Goal: Transaction & Acquisition: Purchase product/service

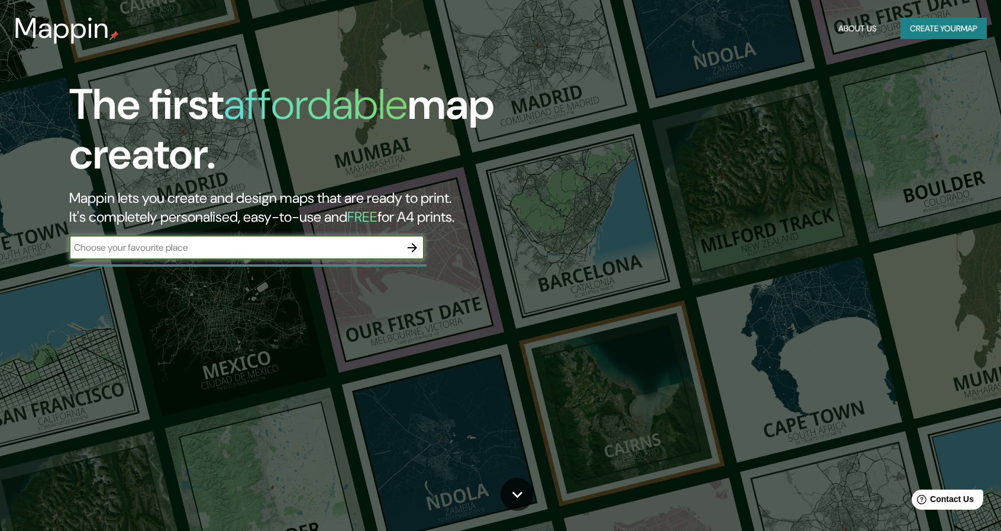
click at [175, 248] on input "text" at bounding box center [234, 248] width 331 height 14
click at [136, 247] on input "text" at bounding box center [234, 248] width 331 height 14
type input "[GEOGRAPHIC_DATA]"
click at [415, 246] on icon "button" at bounding box center [412, 248] width 14 height 14
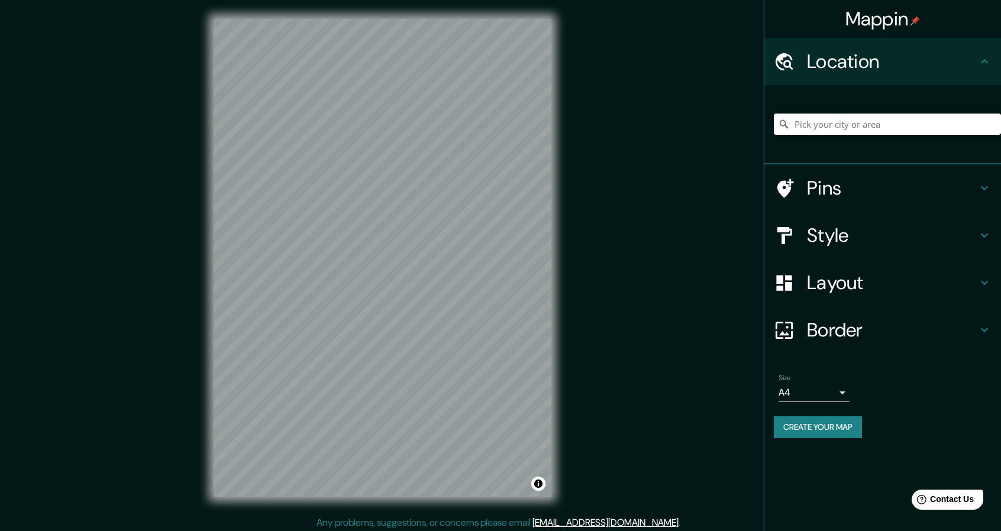
click at [503, 247] on div "Style" at bounding box center [883, 235] width 237 height 47
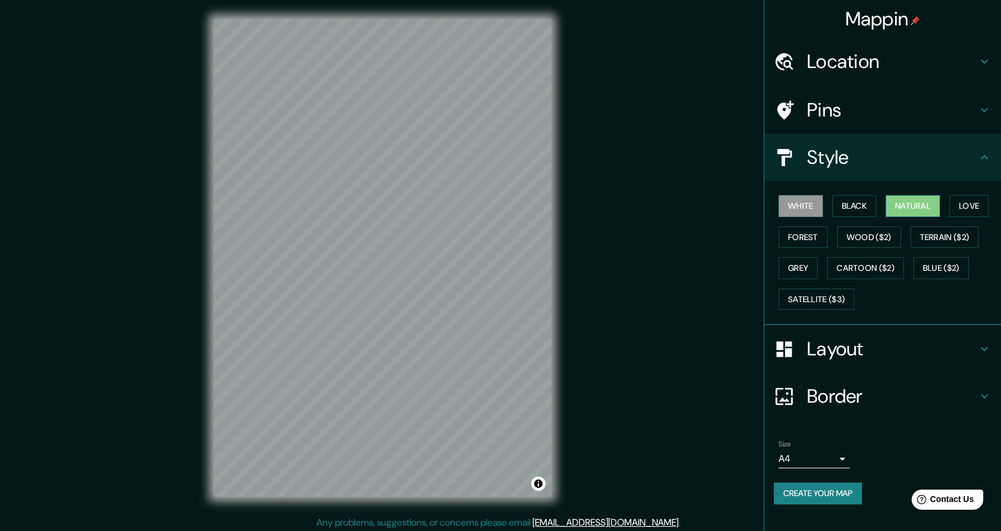
click at [503, 208] on button "Natural" at bounding box center [913, 206] width 54 height 22
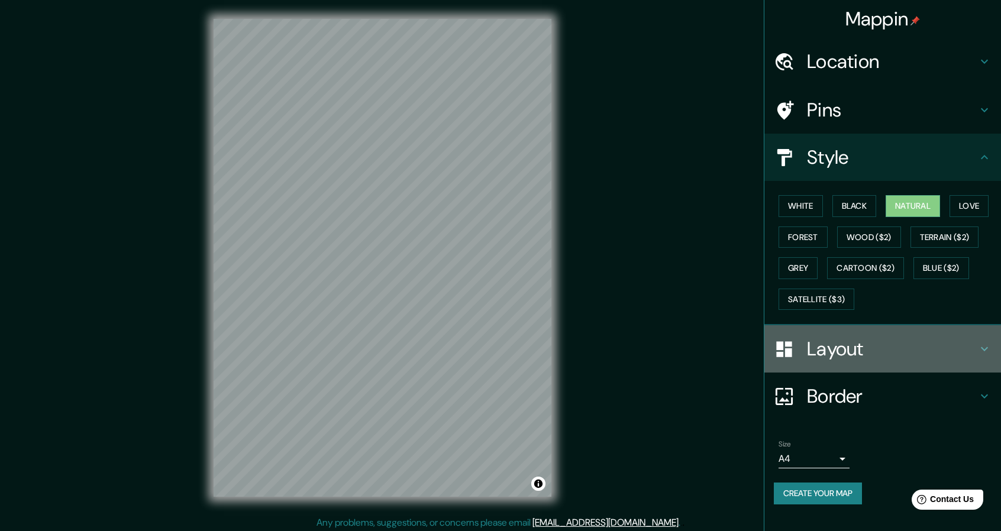
click at [503, 345] on h4 "Layout" at bounding box center [892, 349] width 170 height 24
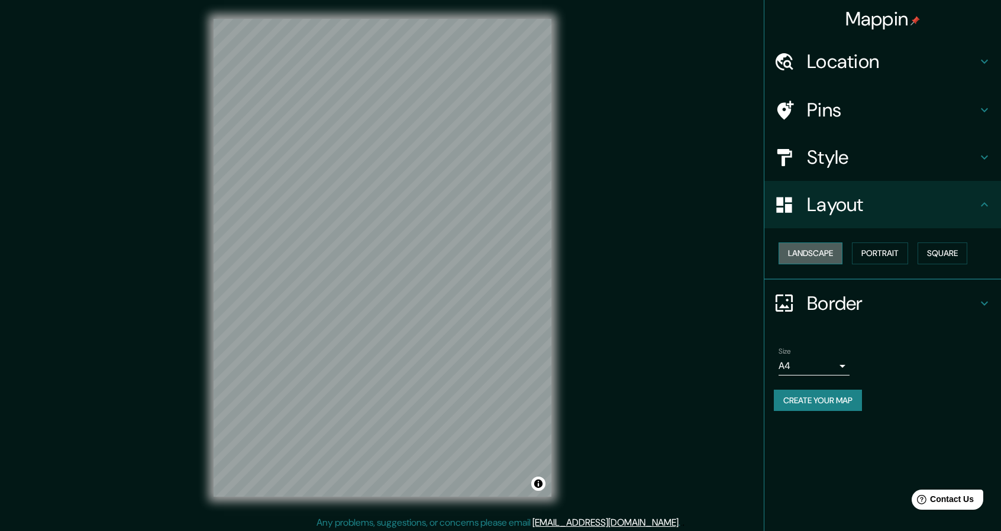
click at [503, 255] on button "Landscape" at bounding box center [811, 254] width 64 height 22
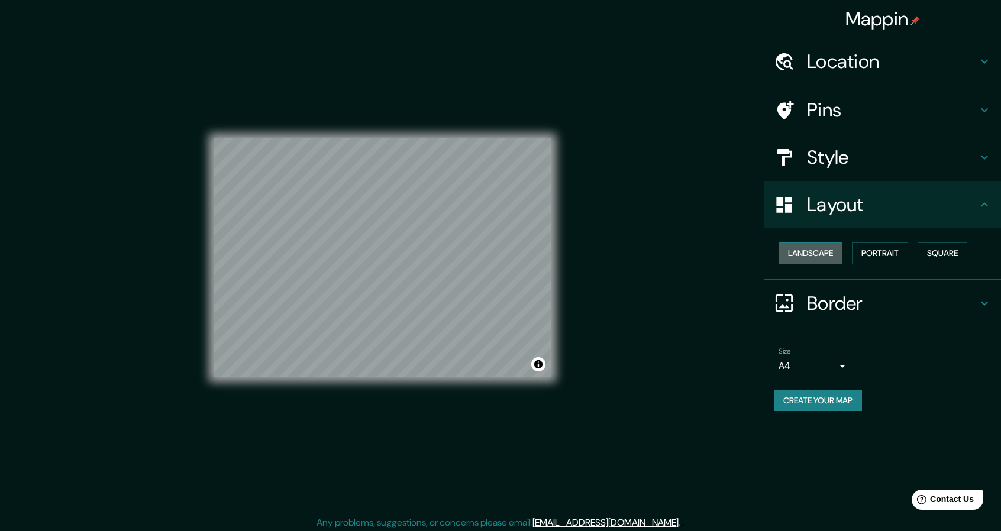
click at [503, 255] on button "Landscape" at bounding box center [811, 254] width 64 height 22
click at [503, 247] on button "Portrait" at bounding box center [880, 254] width 56 height 22
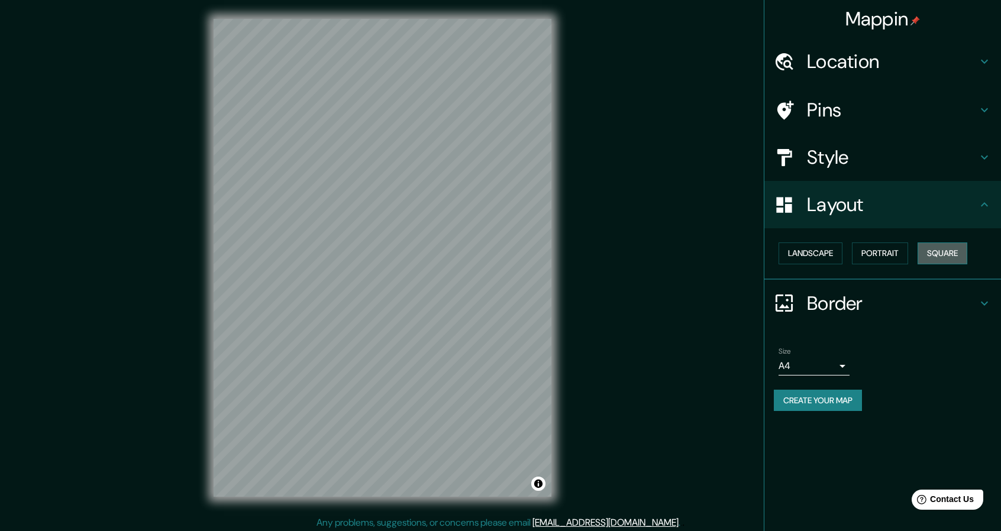
click at [503, 249] on button "Square" at bounding box center [943, 254] width 50 height 22
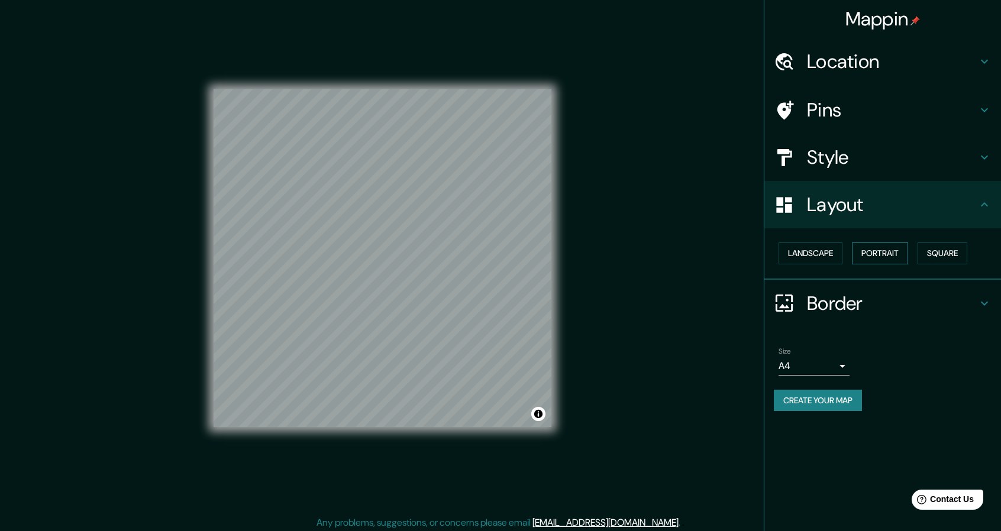
click at [503, 254] on button "Portrait" at bounding box center [880, 254] width 56 height 22
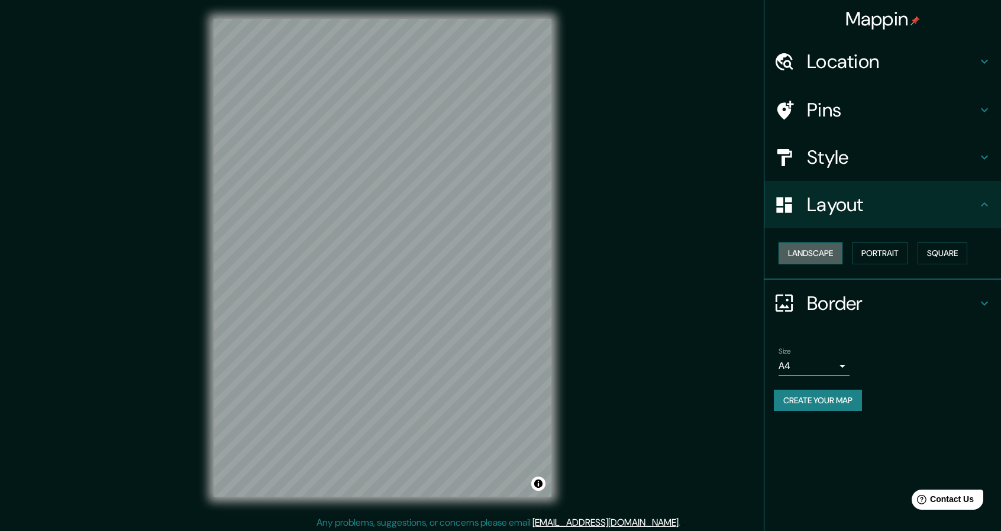
click at [503, 255] on button "Landscape" at bounding box center [811, 254] width 64 height 22
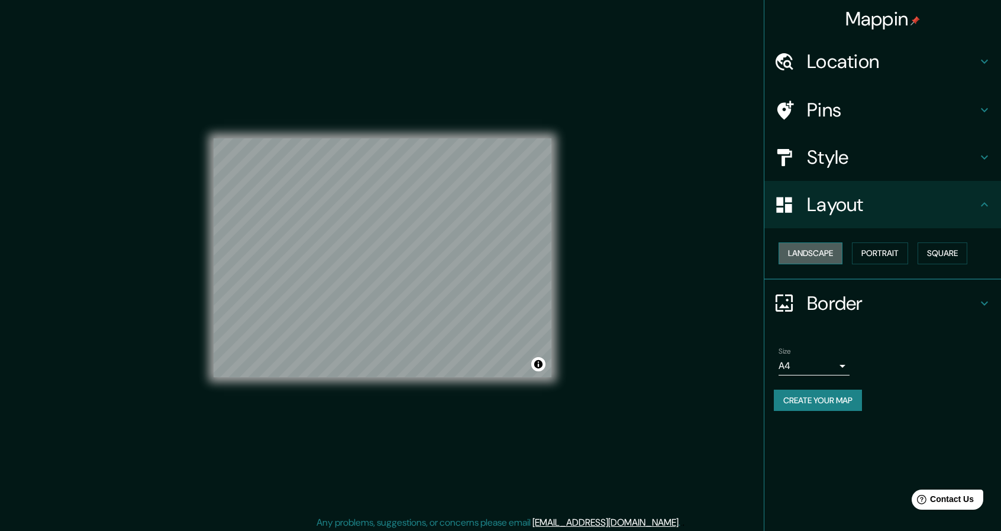
click at [503, 255] on button "Landscape" at bounding box center [811, 254] width 64 height 22
click at [503, 101] on h4 "Pins" at bounding box center [892, 110] width 170 height 24
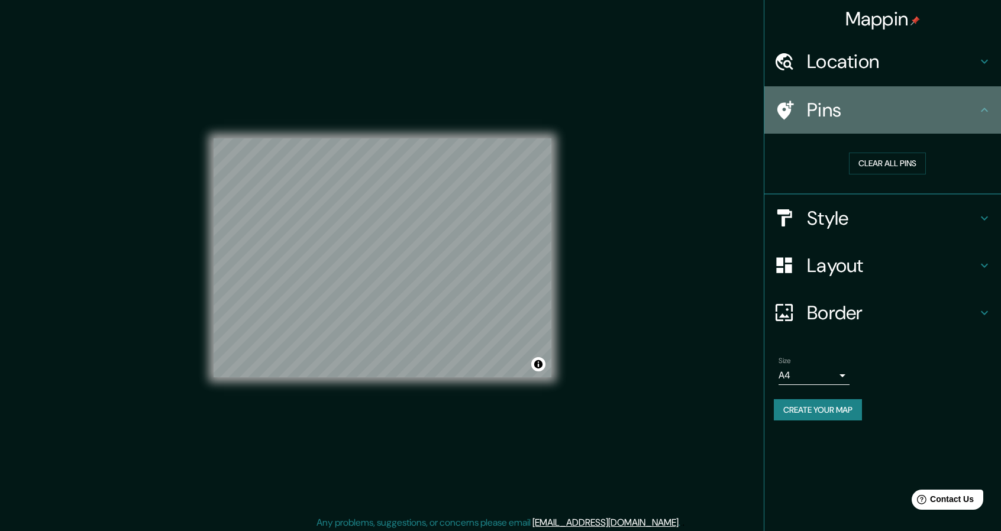
click at [503, 101] on h4 "Pins" at bounding box center [892, 110] width 170 height 24
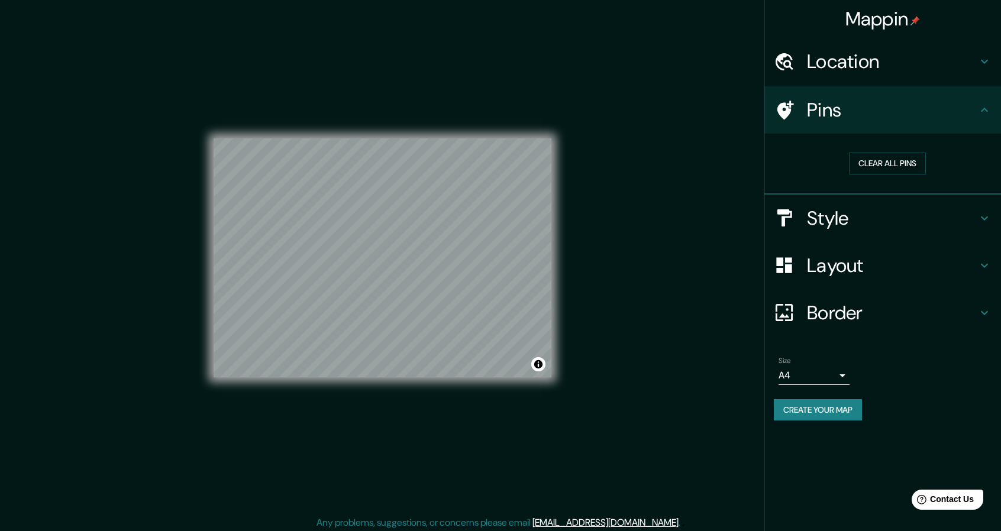
click at [503, 63] on h4 "Location" at bounding box center [892, 62] width 170 height 24
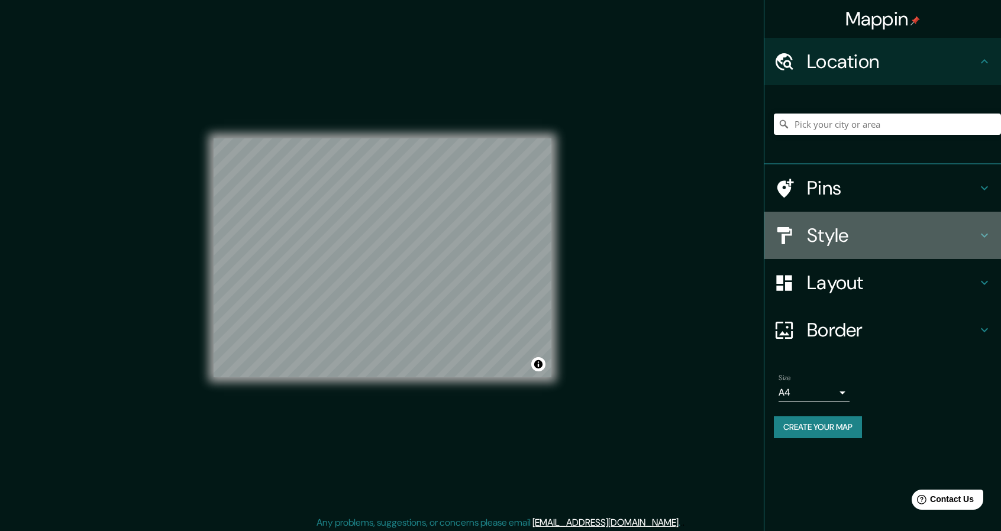
click at [503, 240] on h4 "Style" at bounding box center [892, 236] width 170 height 24
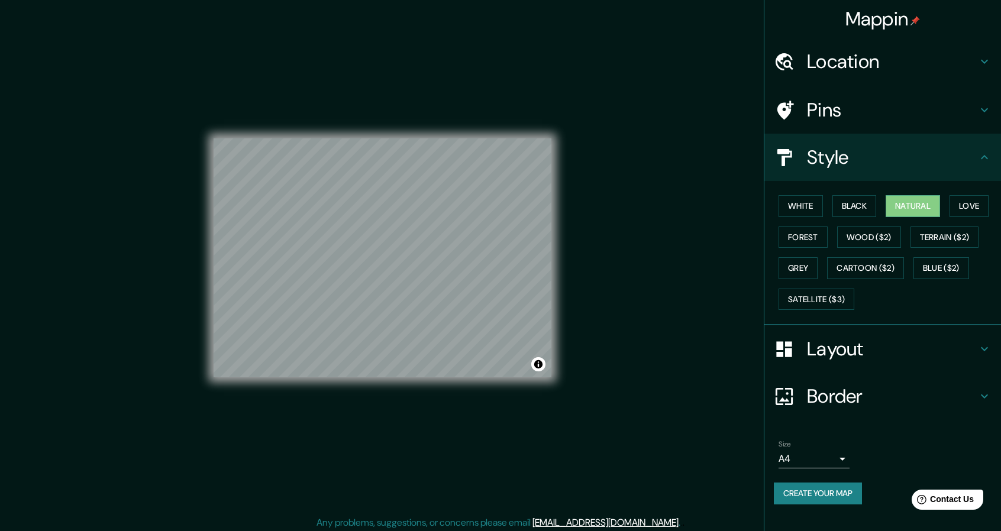
click at [503, 169] on h4 "Style" at bounding box center [892, 158] width 170 height 24
click at [503, 155] on icon at bounding box center [985, 157] width 14 height 14
click at [503, 352] on h4 "Layout" at bounding box center [892, 349] width 170 height 24
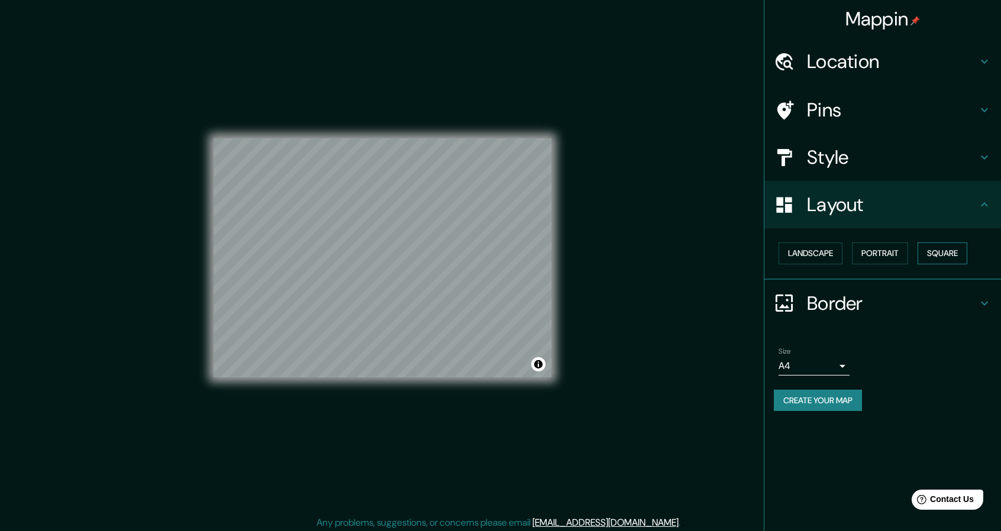
click at [503, 247] on button "Square" at bounding box center [943, 254] width 50 height 22
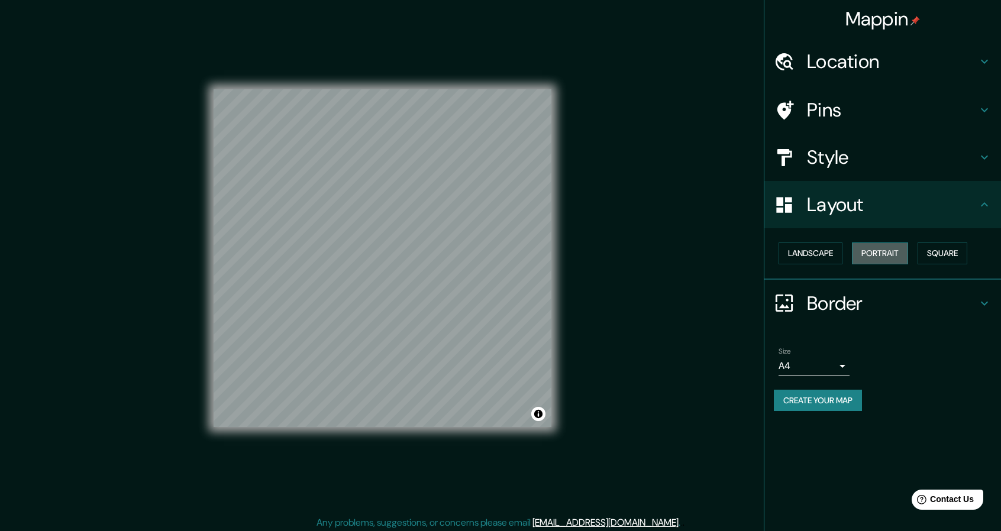
click at [503, 253] on button "Portrait" at bounding box center [880, 254] width 56 height 22
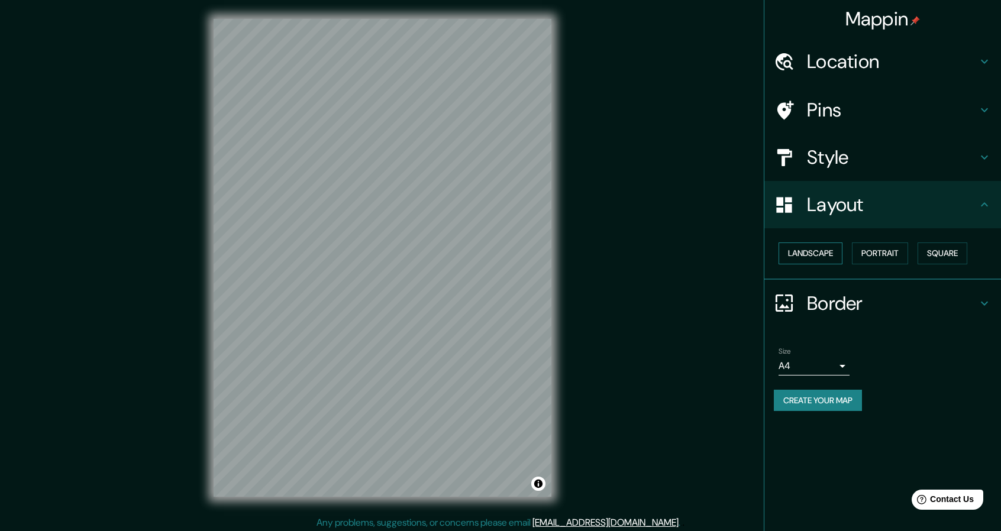
click at [503, 255] on button "Landscape" at bounding box center [811, 254] width 64 height 22
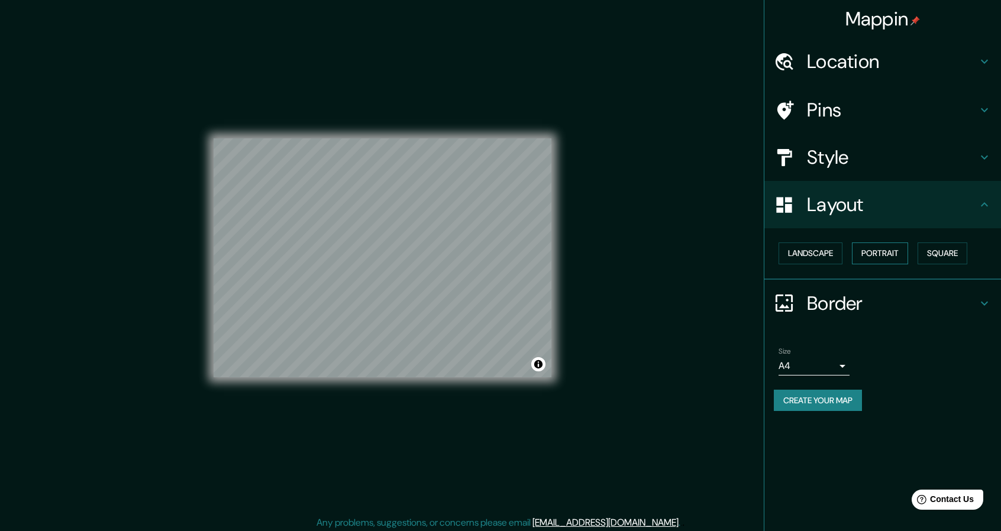
click at [503, 251] on button "Portrait" at bounding box center [880, 254] width 56 height 22
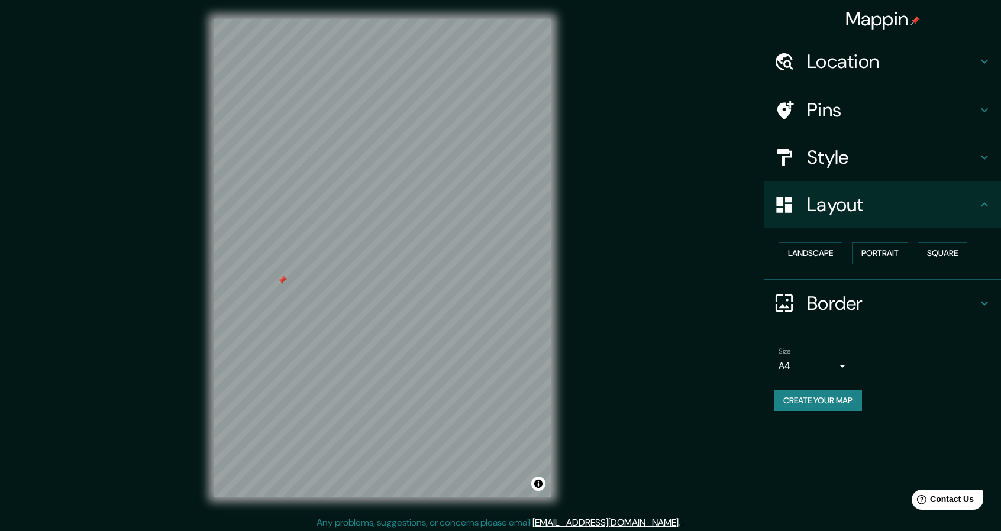
click at [503, 134] on div "Style" at bounding box center [883, 157] width 237 height 47
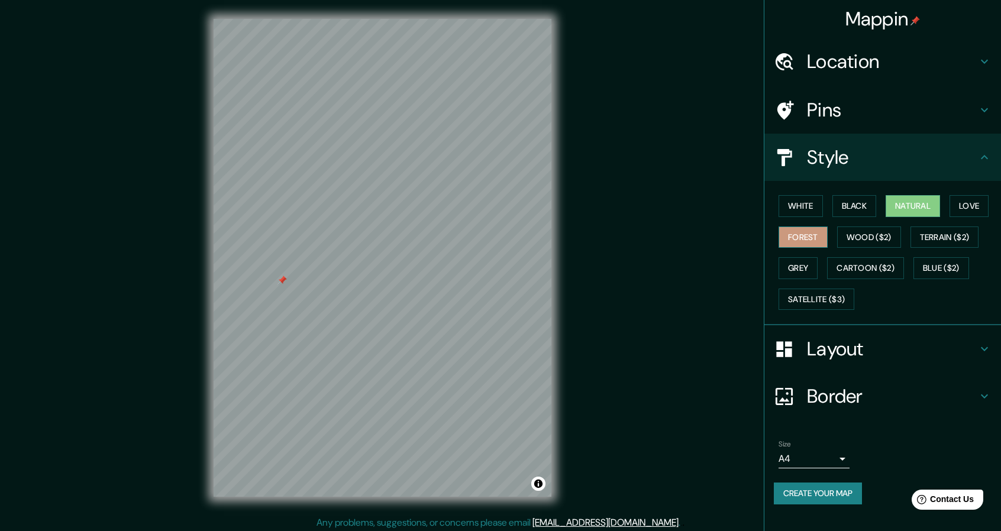
click at [503, 233] on button "Forest" at bounding box center [803, 238] width 49 height 22
click at [503, 236] on button "Wood ($2)" at bounding box center [869, 238] width 64 height 22
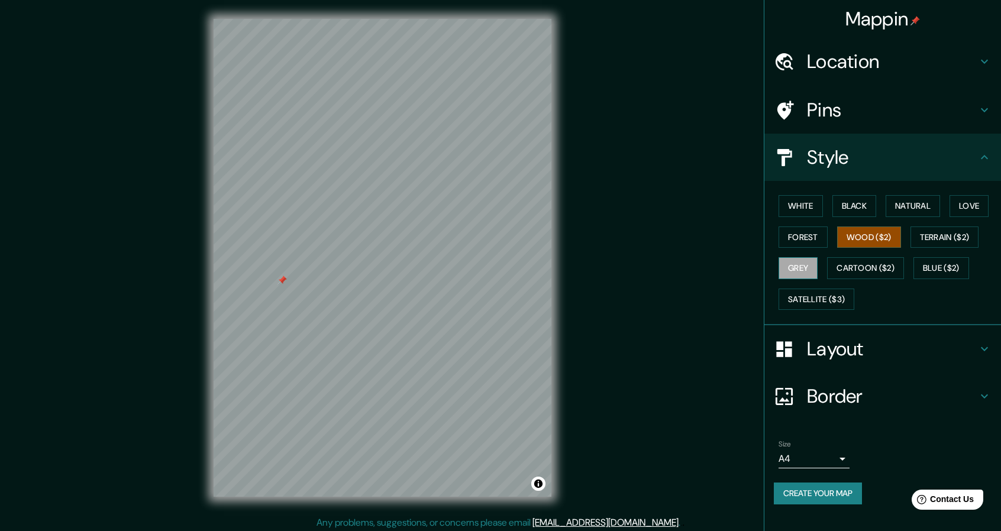
click at [503, 266] on button "Grey" at bounding box center [798, 268] width 39 height 22
click at [503, 263] on button "Blue ($2)" at bounding box center [942, 268] width 56 height 22
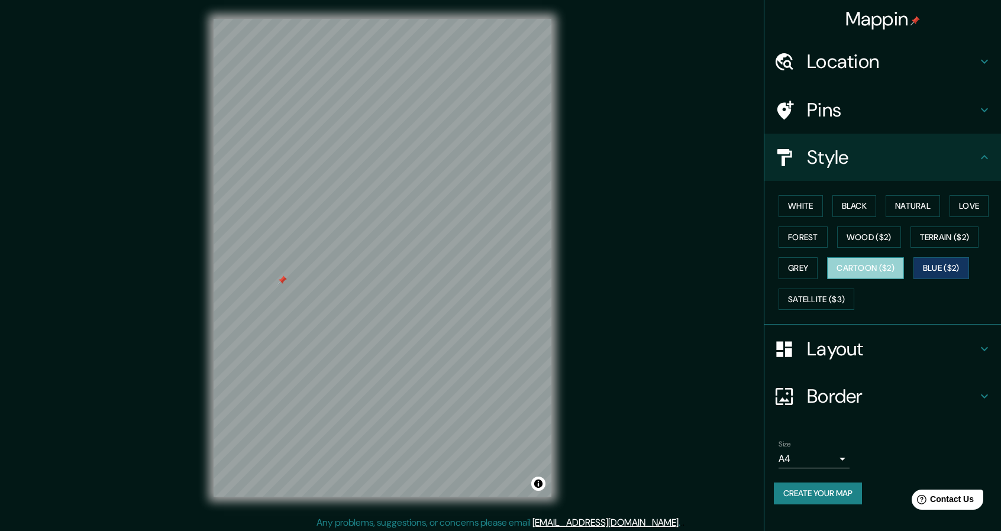
click at [503, 265] on button "Cartoon ($2)" at bounding box center [865, 268] width 77 height 22
click at [503, 243] on button "Terrain ($2)" at bounding box center [945, 238] width 69 height 22
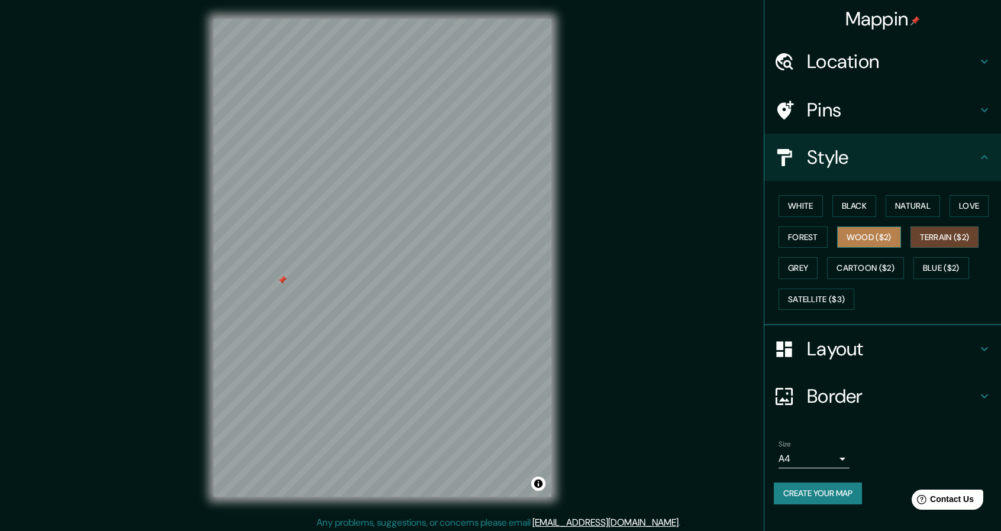
click at [503, 244] on button "Wood ($2)" at bounding box center [869, 238] width 64 height 22
click at [503, 210] on button "Love" at bounding box center [969, 206] width 39 height 22
click at [503, 209] on button "Natural" at bounding box center [913, 206] width 54 height 22
click at [503, 209] on button "Black" at bounding box center [855, 206] width 44 height 22
click at [503, 208] on button "White" at bounding box center [801, 206] width 44 height 22
